Goal: Transaction & Acquisition: Purchase product/service

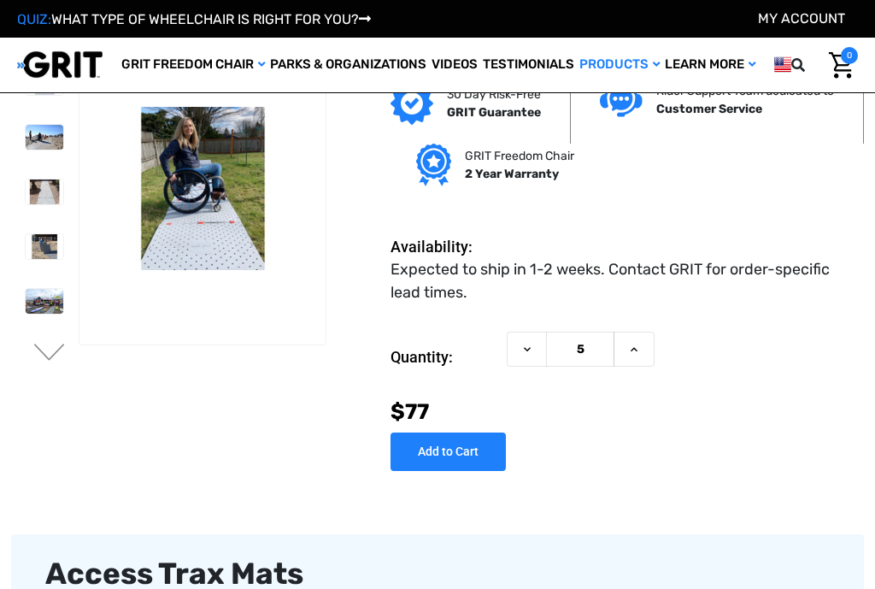
scroll to position [10, 0]
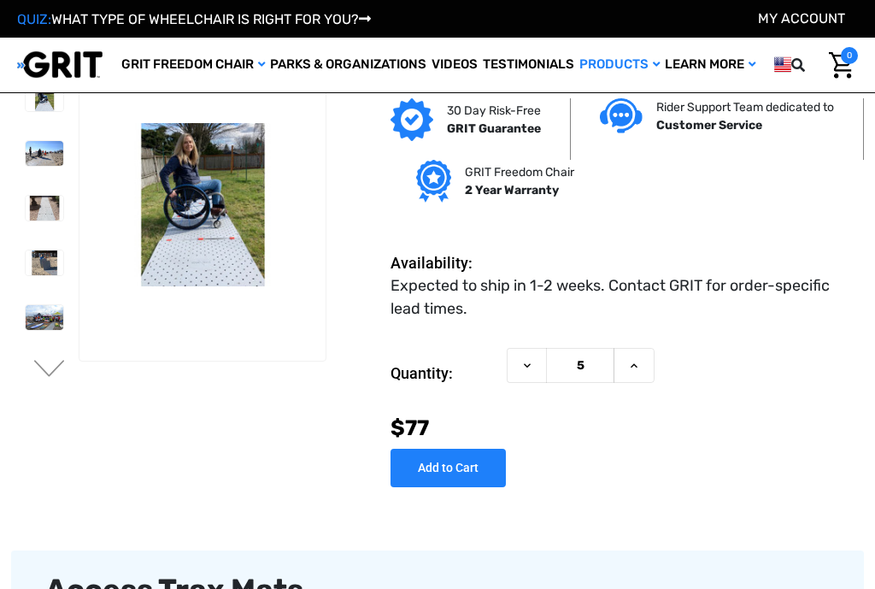
click at [635, 368] on icon at bounding box center [634, 366] width 14 height 14
click at [518, 379] on button "Decrease Quantity of Access Trax Mats" at bounding box center [527, 365] width 40 height 35
type input "5"
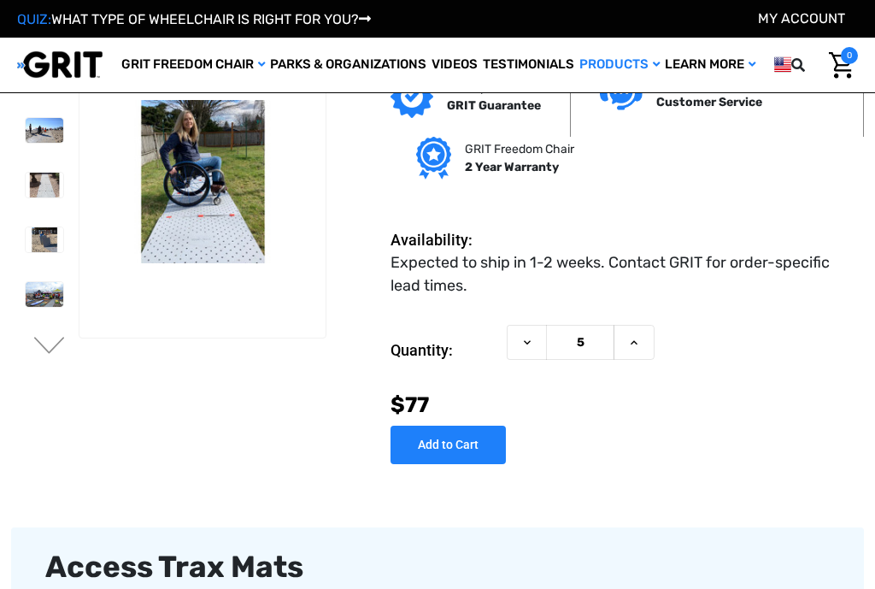
scroll to position [37, 0]
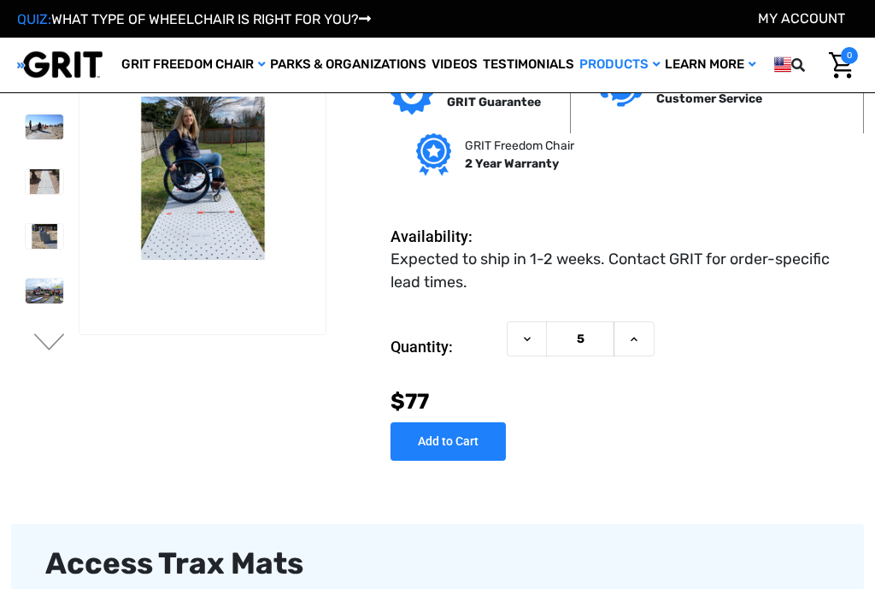
click at [441, 439] on input "Add to Cart" at bounding box center [448, 441] width 115 height 38
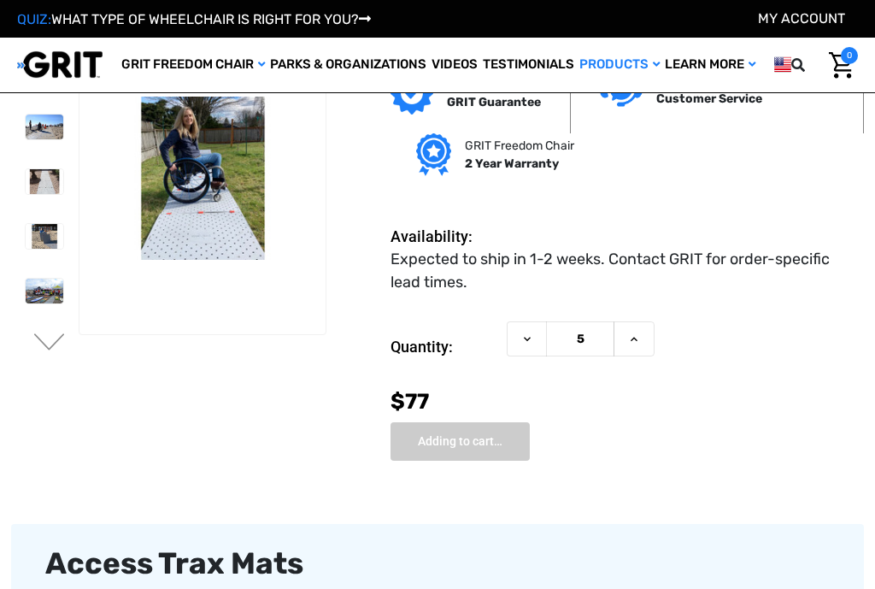
type input "Add to Cart"
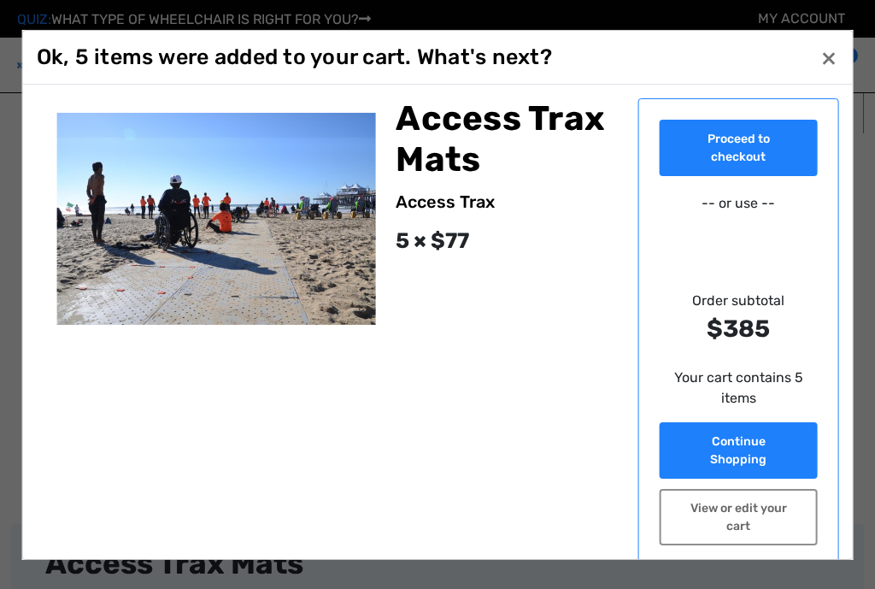
click at [835, 68] on span "×" at bounding box center [828, 57] width 15 height 32
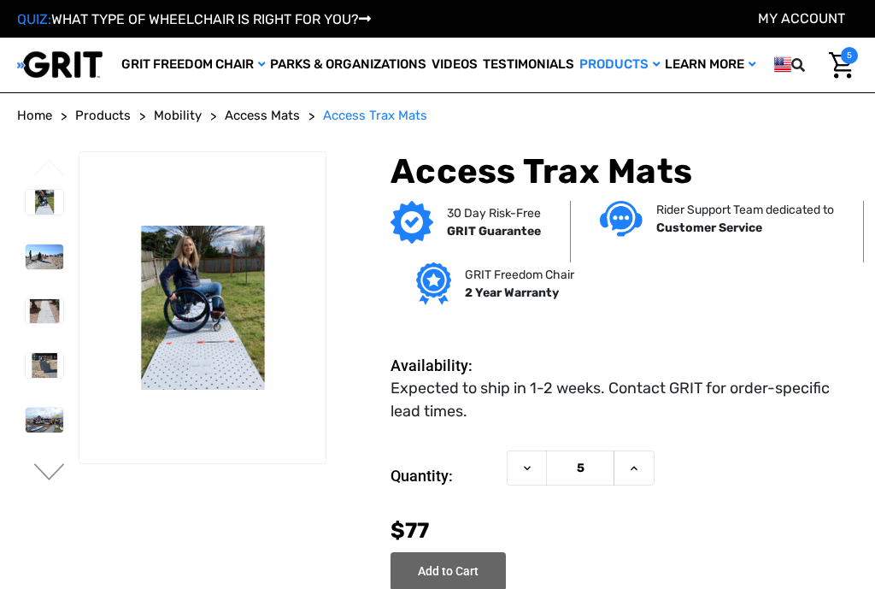
scroll to position [0, 0]
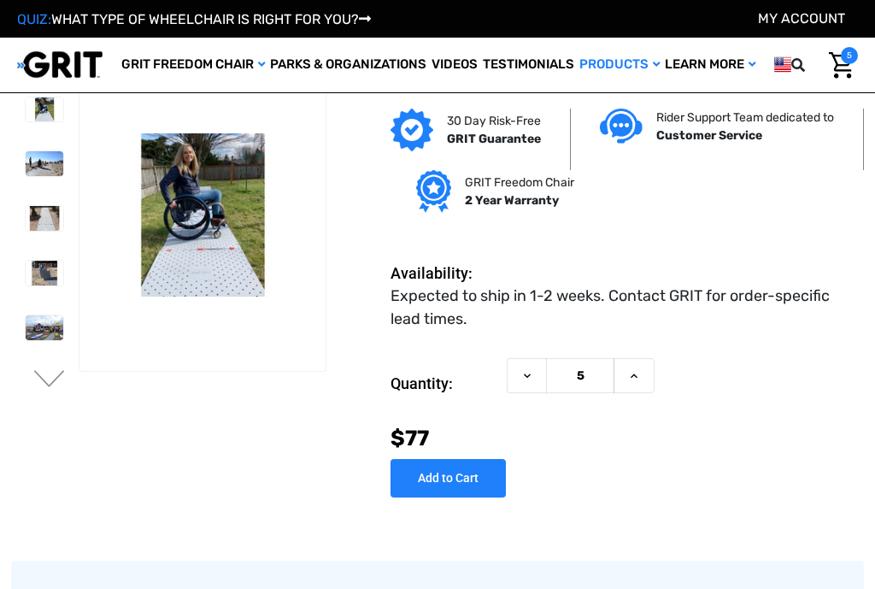
click at [445, 476] on input "Add to Cart" at bounding box center [448, 478] width 115 height 38
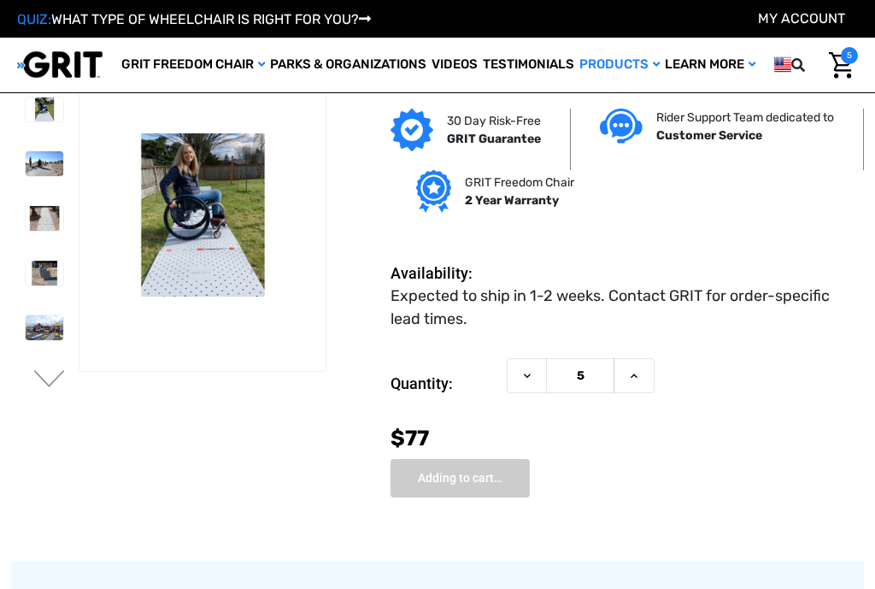
type input "Add to Cart"
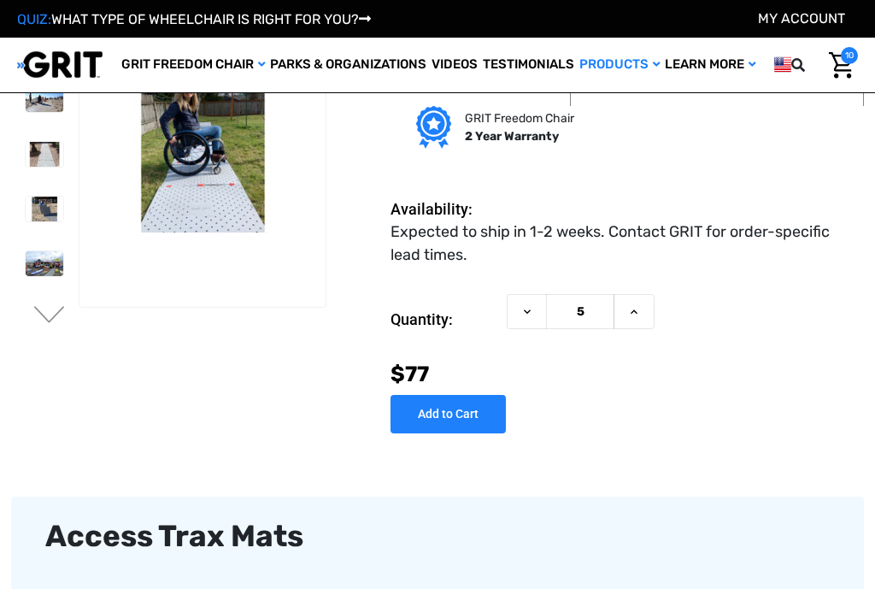
scroll to position [64, 2]
click at [633, 315] on icon at bounding box center [634, 312] width 14 height 14
click at [516, 315] on button "Decrease Quantity of Access Trax Mats" at bounding box center [527, 311] width 40 height 35
click at [528, 321] on button "Decrease Quantity of Access Trax Mats" at bounding box center [527, 311] width 40 height 35
click at [530, 315] on icon at bounding box center [528, 312] width 14 height 14
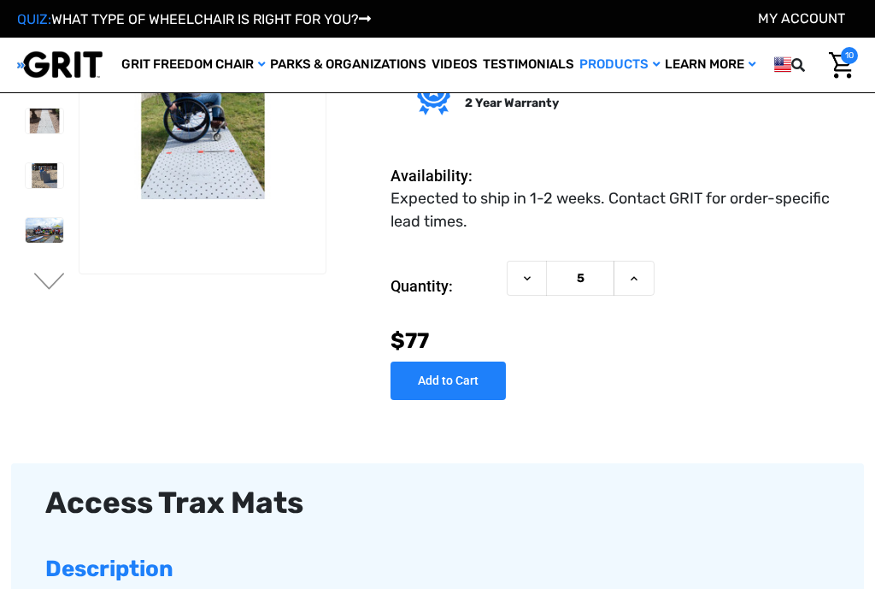
scroll to position [97, 2]
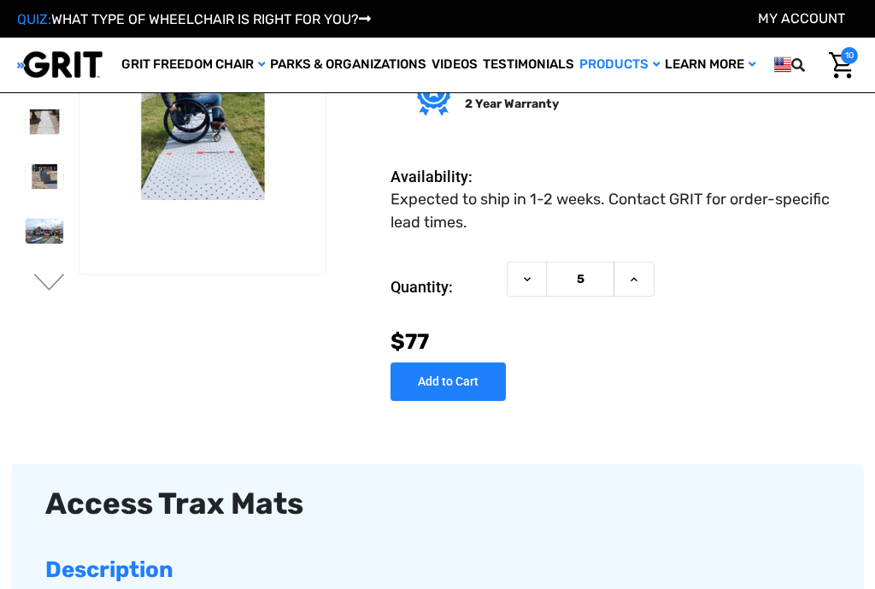
click at [630, 286] on icon at bounding box center [634, 280] width 14 height 14
click at [645, 283] on button "Increase Quantity of Access Trax Mats" at bounding box center [634, 279] width 41 height 35
click at [633, 279] on use at bounding box center [634, 279] width 7 height 4
click at [636, 274] on icon at bounding box center [634, 280] width 14 height 14
click at [629, 273] on icon at bounding box center [634, 280] width 14 height 14
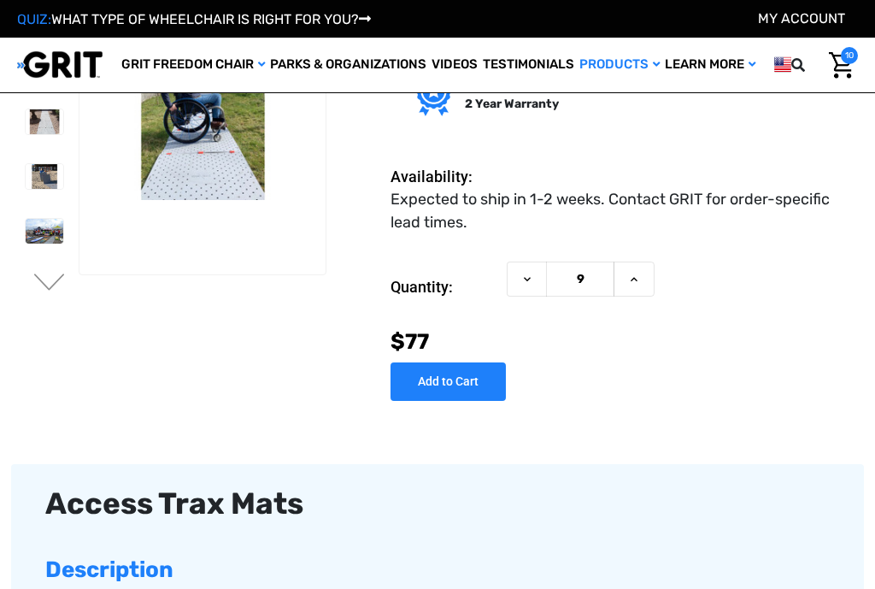
type input "10"
click at [440, 384] on input "Add to Cart" at bounding box center [448, 381] width 115 height 38
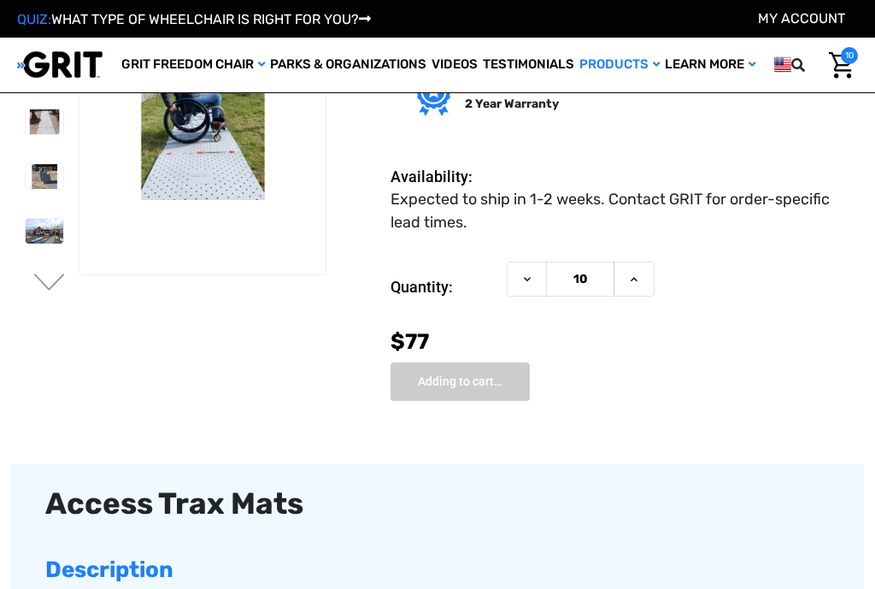
type input "Add to Cart"
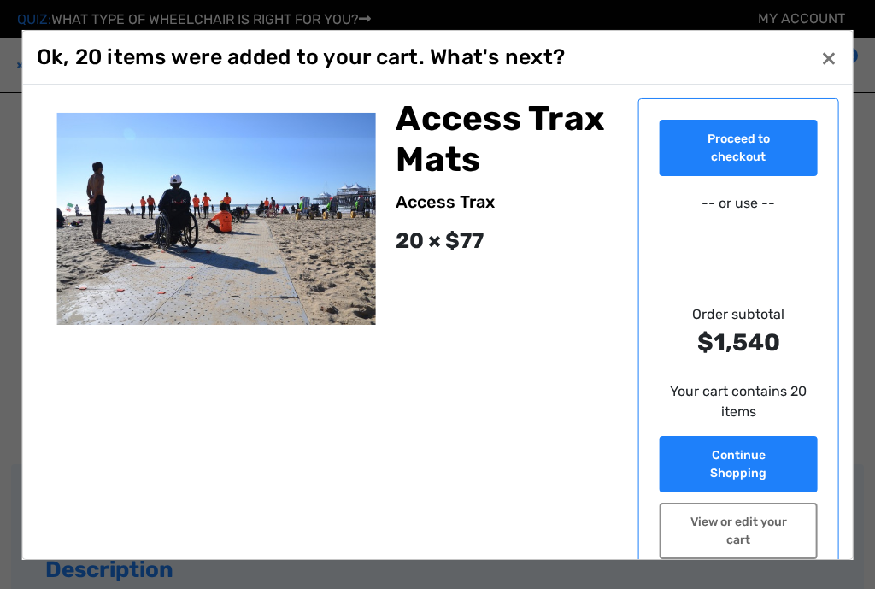
click at [841, 70] on button "Close ×" at bounding box center [828, 57] width 27 height 27
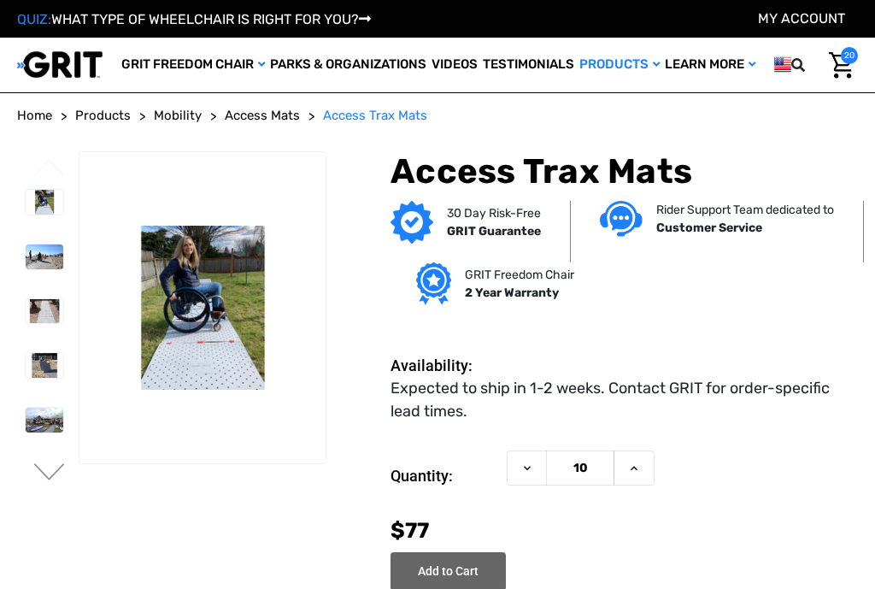
scroll to position [0, 18]
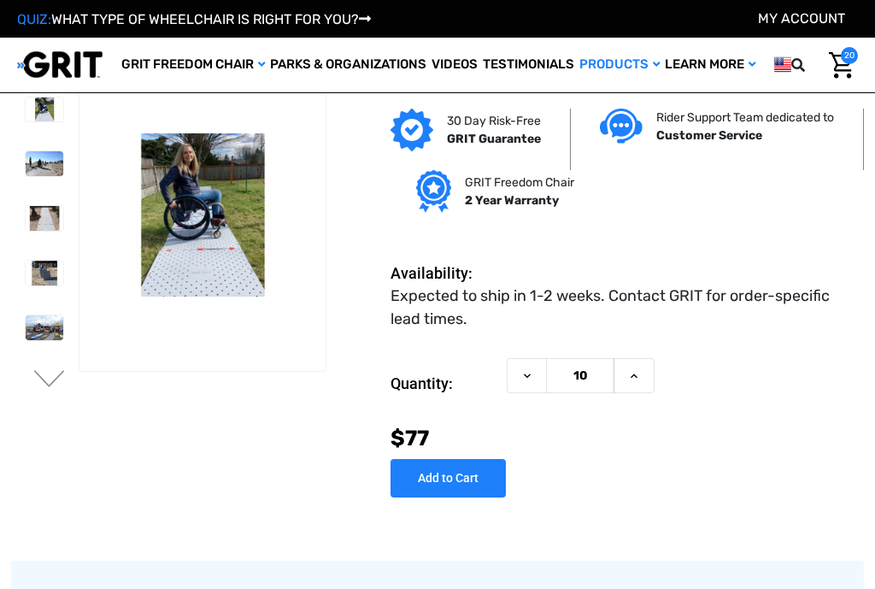
click at [845, 70] on img "Cart with 20 items" at bounding box center [841, 65] width 25 height 26
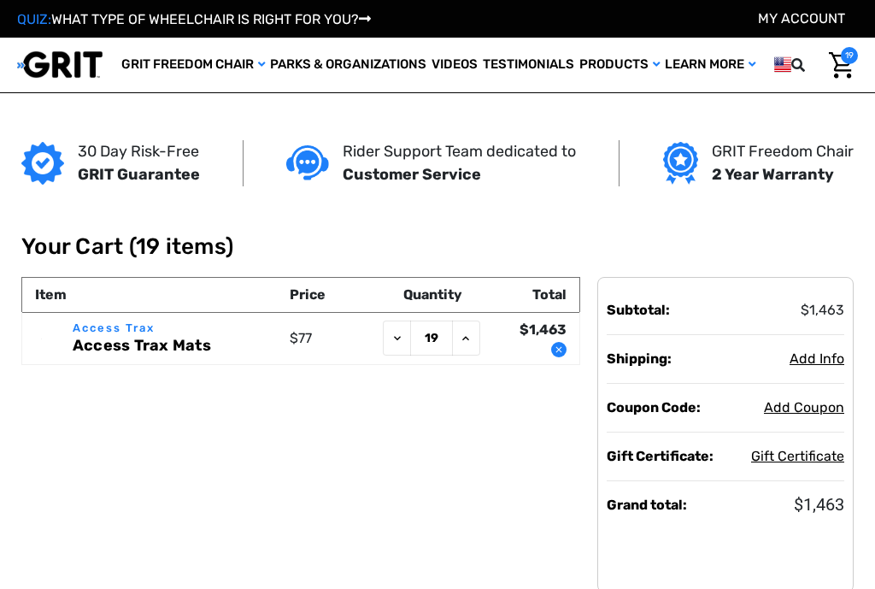
click at [394, 345] on icon at bounding box center [398, 339] width 14 height 14
click at [395, 345] on icon at bounding box center [398, 339] width 14 height 14
click at [395, 351] on button "Decrease Quantity of Access Trax Mats" at bounding box center [397, 338] width 28 height 35
click at [397, 350] on button "Decrease Quantity of Access Trax Mats" at bounding box center [397, 338] width 28 height 35
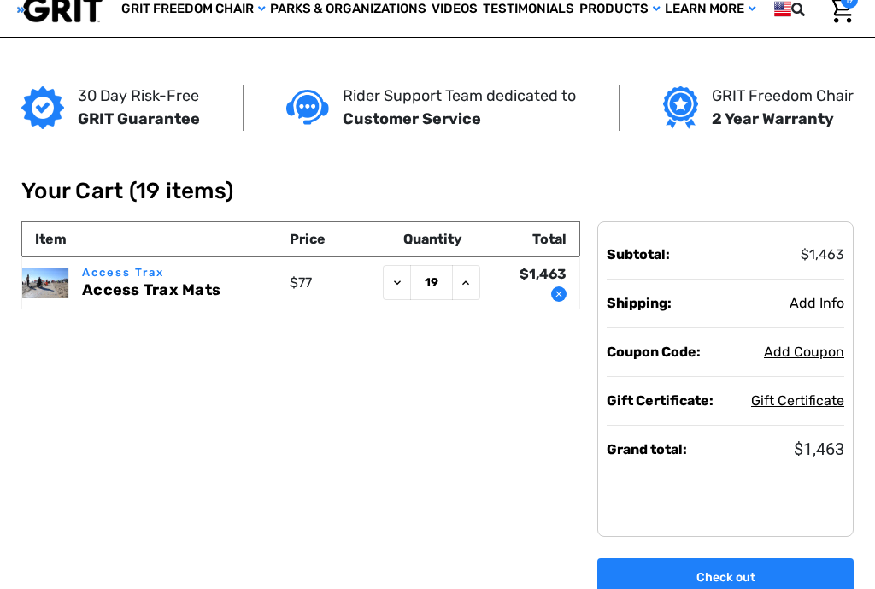
click at [400, 298] on div "30 Day Risk-Free GRIT Guarantee Rider Support Team dedicated to Customer Servic…" at bounding box center [437, 416] width 853 height 756
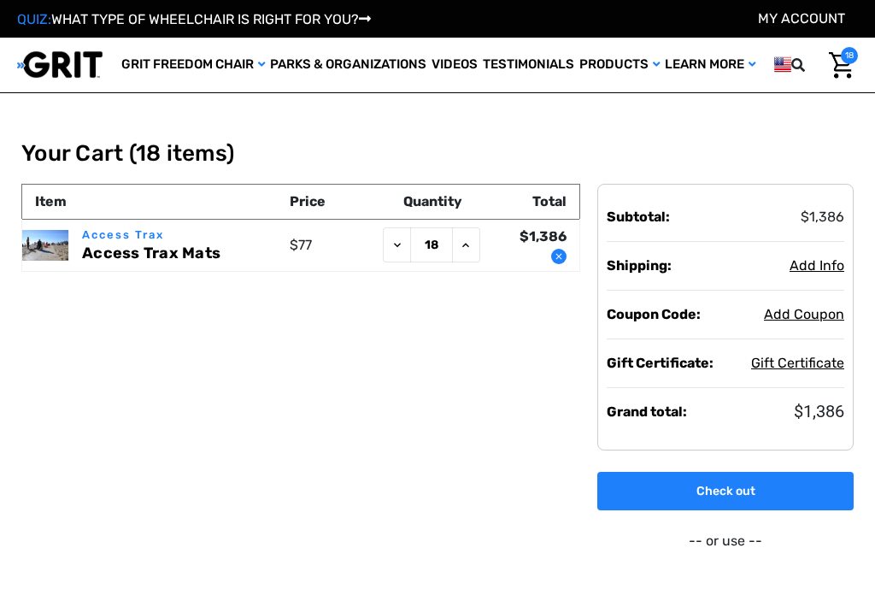
click at [399, 252] on icon at bounding box center [398, 245] width 14 height 14
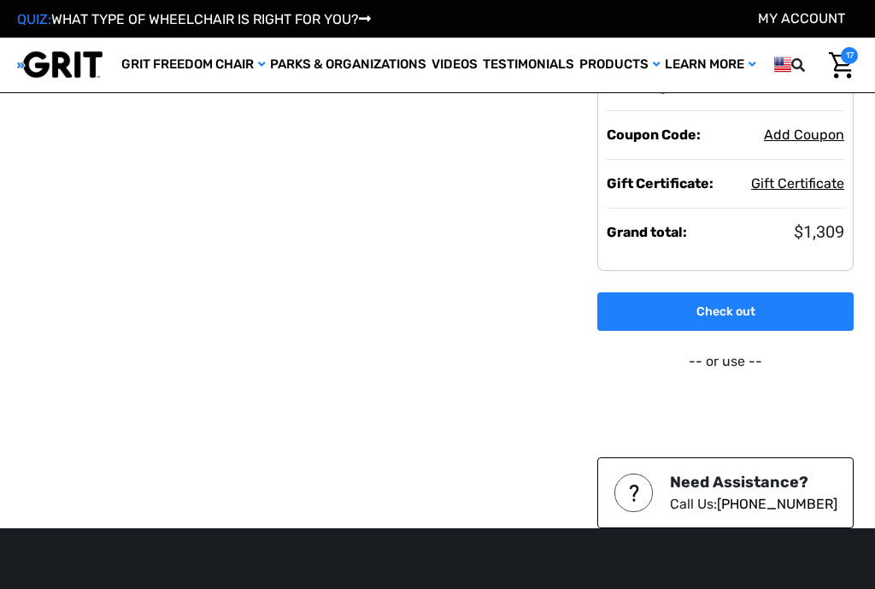
scroll to position [180, 0]
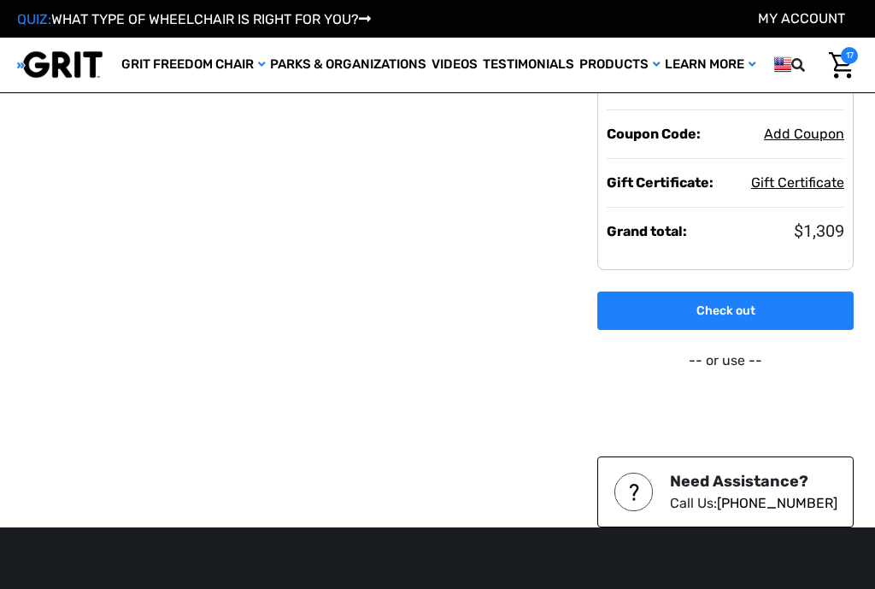
type input "6"
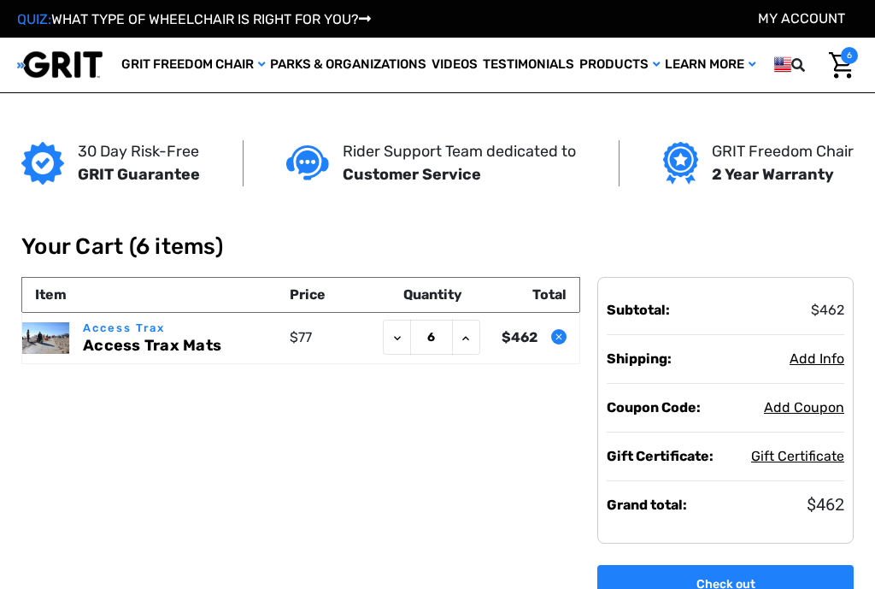
scroll to position [0, 0]
